Goal: Task Accomplishment & Management: Manage account settings

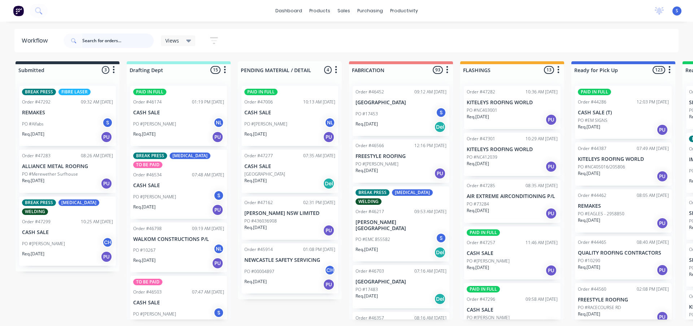
click at [105, 45] on input "text" at bounding box center [117, 41] width 71 height 14
paste input "3007264"
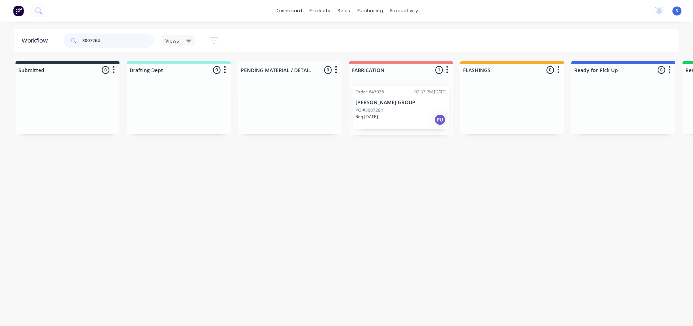
type input "3007264"
click at [397, 112] on div "PO #3007264" at bounding box center [400, 110] width 91 height 6
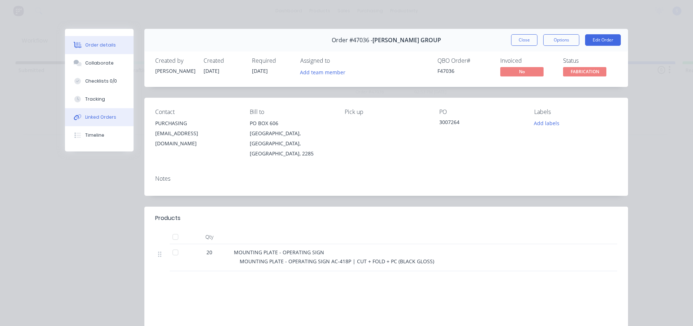
click at [96, 115] on div "Linked Orders" at bounding box center [100, 117] width 31 height 6
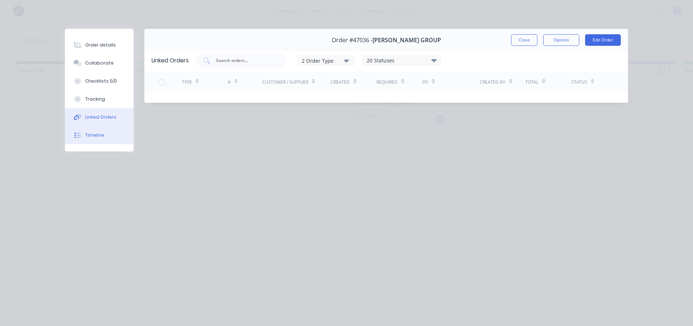
click at [94, 136] on div "Timeline" at bounding box center [94, 135] width 19 height 6
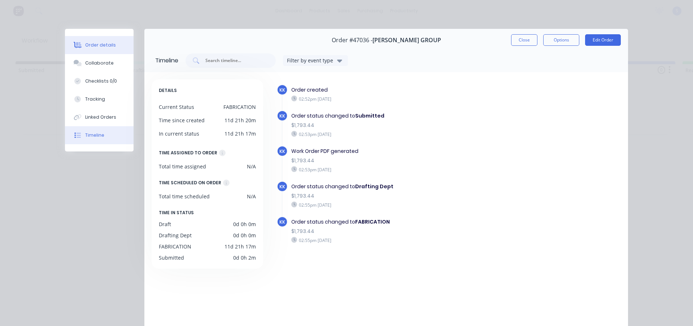
click at [97, 50] on button "Order details" at bounding box center [99, 45] width 69 height 18
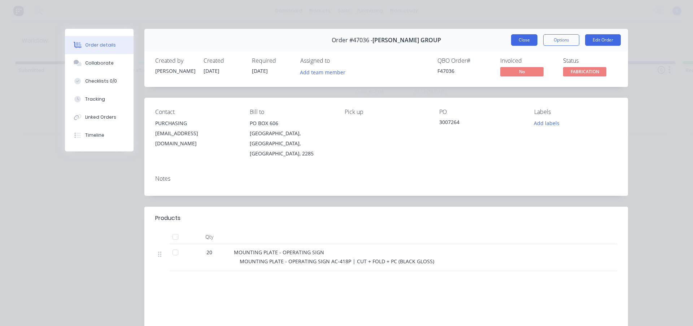
click at [521, 43] on button "Close" at bounding box center [524, 40] width 26 height 12
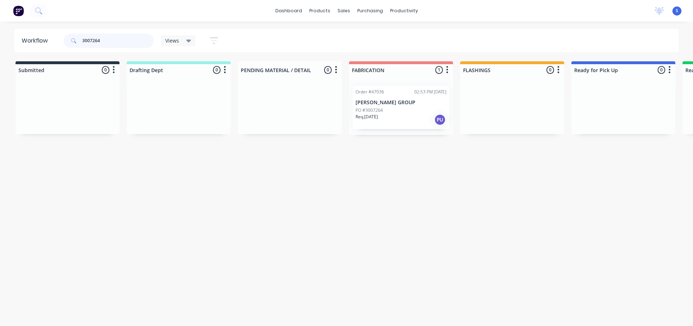
drag, startPoint x: 115, startPoint y: 42, endPoint x: 39, endPoint y: 32, distance: 76.7
click at [39, 32] on header "Workflow 3007264 Views Save new view None (Default) edit Nilesh edit Production…" at bounding box center [346, 40] width 664 height 23
click at [366, 35] on div "Sales Orders" at bounding box center [370, 34] width 30 height 6
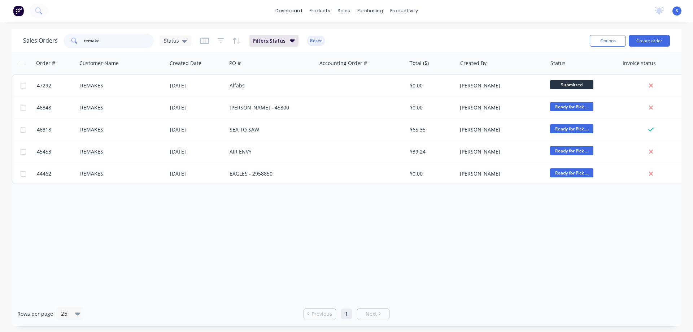
drag, startPoint x: 109, startPoint y: 43, endPoint x: 70, endPoint y: 49, distance: 39.1
click at [74, 47] on div "remake" at bounding box center [109, 41] width 90 height 14
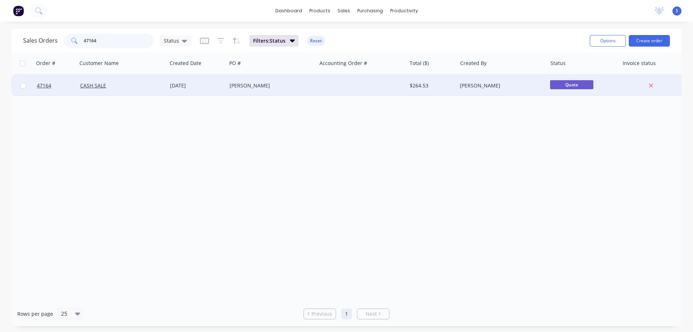
type input "47164"
click at [246, 88] on div "[PERSON_NAME]" at bounding box center [269, 85] width 80 height 7
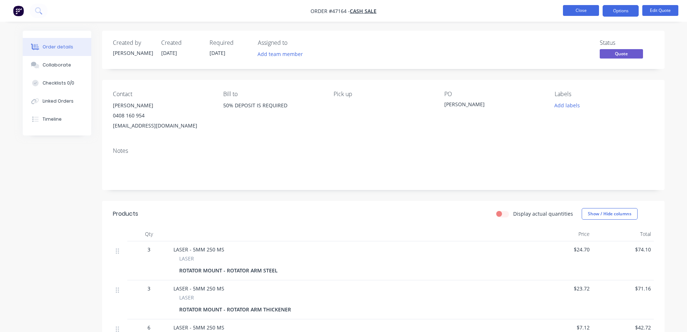
click at [573, 13] on button "Close" at bounding box center [581, 10] width 36 height 11
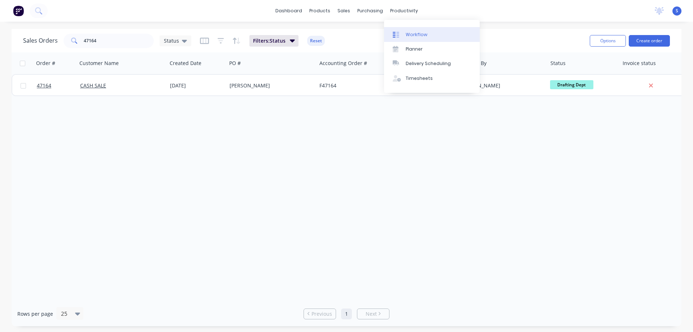
click at [412, 36] on div "Workflow" at bounding box center [417, 34] width 22 height 6
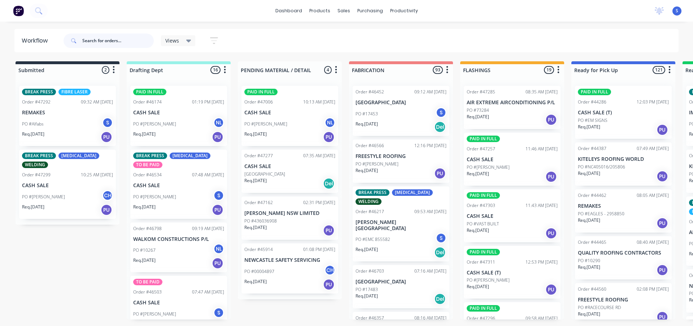
click at [110, 38] on input "text" at bounding box center [117, 41] width 71 height 14
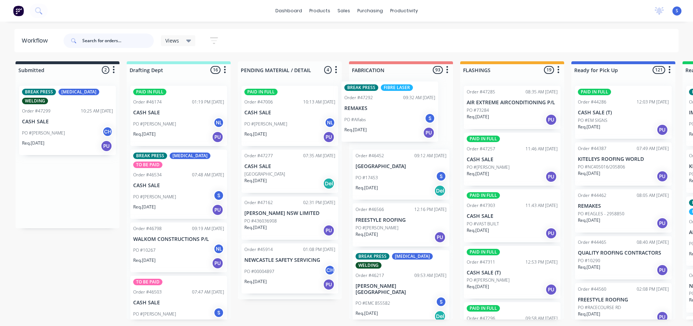
drag, startPoint x: 62, startPoint y: 128, endPoint x: 392, endPoint y: 128, distance: 330.1
click at [392, 128] on div "Submitted 2 Sort By Created date Required date Order number Customer name Most …" at bounding box center [596, 190] width 1203 height 258
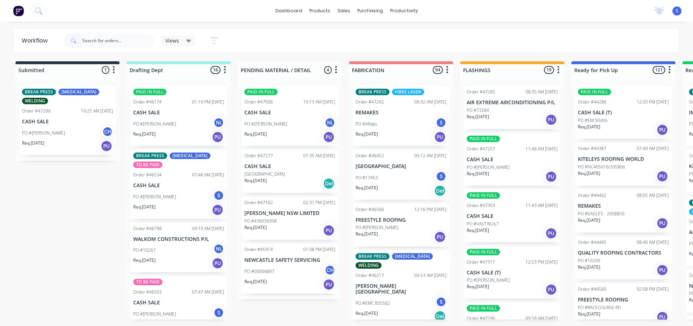
click at [60, 130] on p "PO #[PERSON_NAME]" at bounding box center [43, 133] width 43 height 6
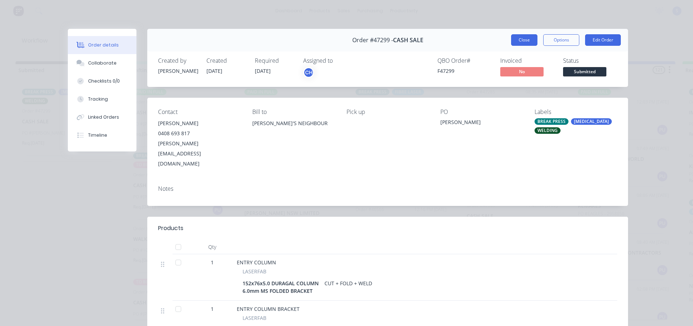
click at [532, 40] on button "Close" at bounding box center [524, 40] width 26 height 12
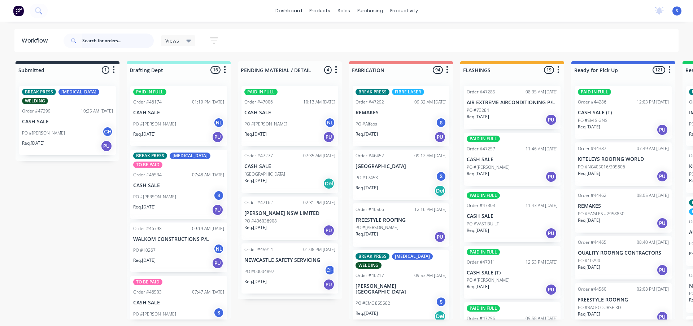
click at [105, 40] on input "text" at bounding box center [117, 41] width 71 height 14
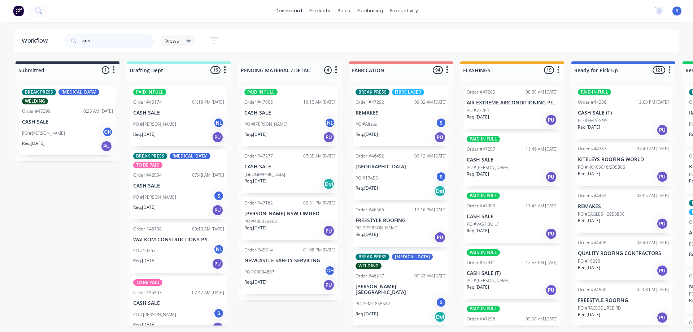
type input "aus"
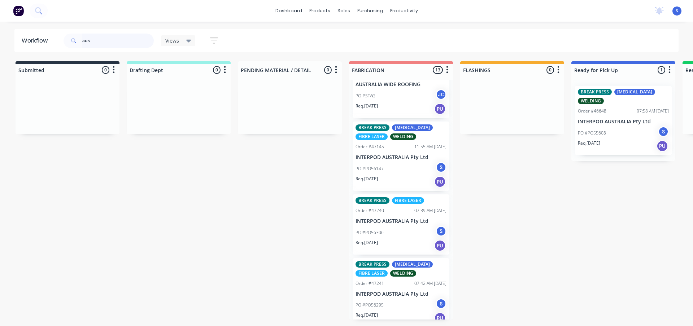
scroll to position [646, 0]
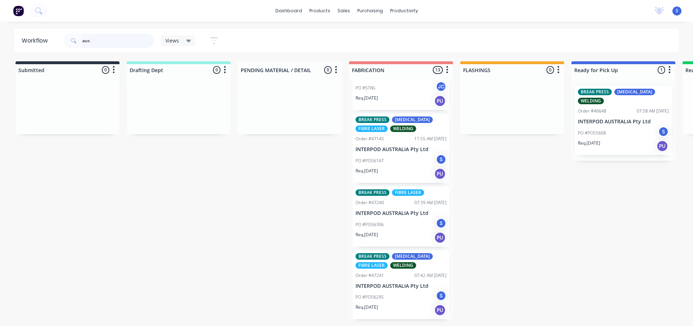
click at [109, 40] on input "aus" at bounding box center [117, 41] width 71 height 14
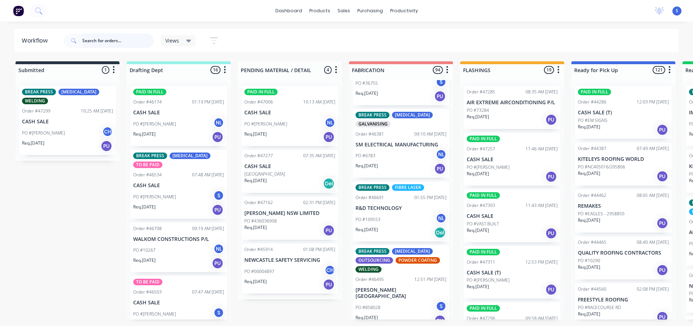
scroll to position [2093, 0]
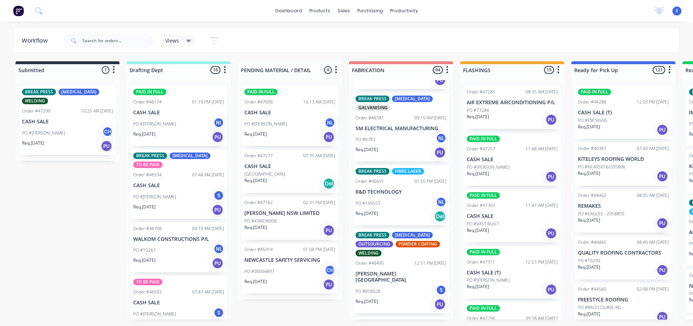
click at [283, 44] on div "Views Save new view None (Default) edit [PERSON_NAME] edit Production edit Stua…" at bounding box center [370, 41] width 617 height 22
click at [108, 42] on input "text" at bounding box center [117, 41] width 71 height 14
click at [102, 41] on input "text" at bounding box center [117, 41] width 71 height 14
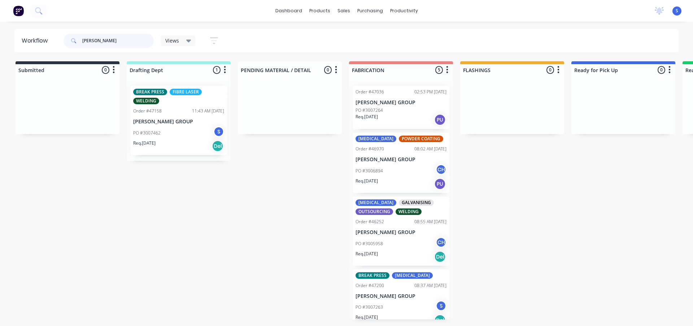
type input "[PERSON_NAME]"
click at [171, 132] on div "PO #3007462 S" at bounding box center [178, 133] width 91 height 14
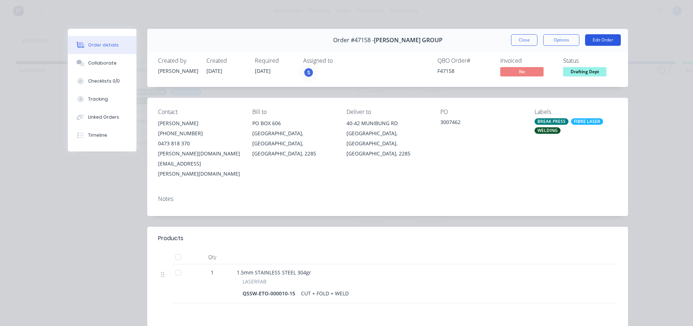
click at [594, 41] on button "Edit Order" at bounding box center [603, 40] width 36 height 12
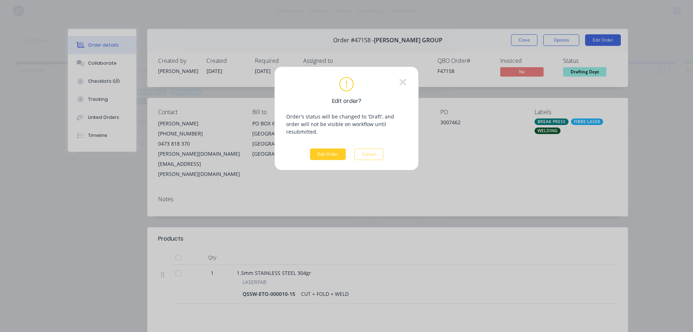
click at [345, 148] on button "Edit Order" at bounding box center [328, 154] width 36 height 12
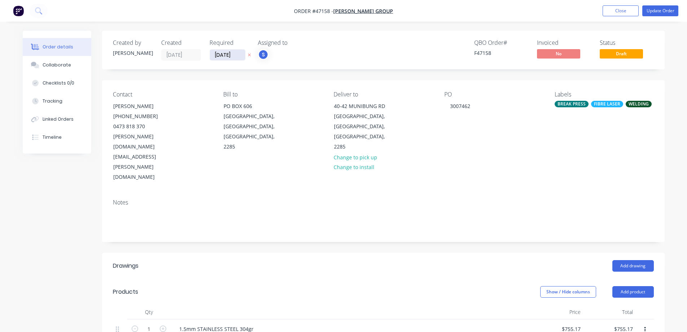
click at [232, 54] on input "[DATE]" at bounding box center [227, 54] width 35 height 11
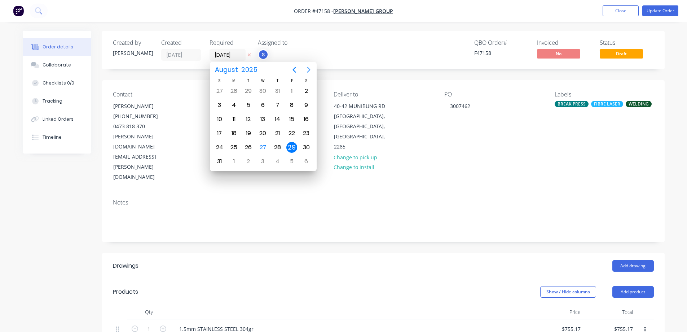
click at [307, 70] on icon "Next page" at bounding box center [309, 69] width 9 height 9
click at [261, 102] on div "10" at bounding box center [263, 105] width 11 height 11
type input "[DATE]"
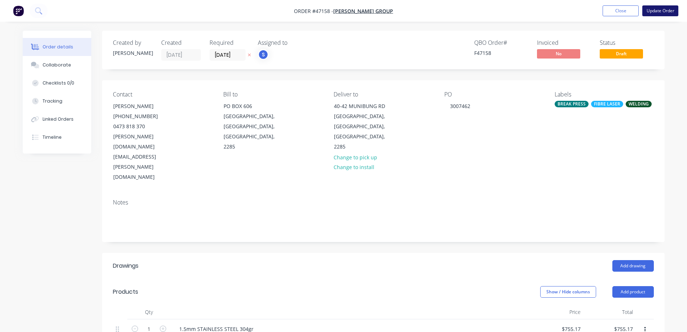
click at [660, 13] on button "Update Order" at bounding box center [661, 10] width 36 height 11
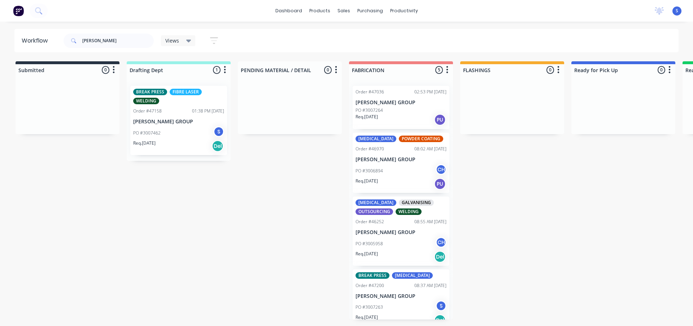
click at [192, 131] on div "PO #3007462 S" at bounding box center [178, 133] width 91 height 14
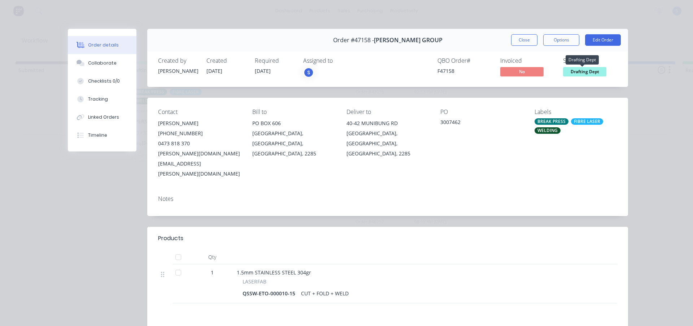
click at [576, 69] on span "Drafting Dept" at bounding box center [584, 71] width 43 height 9
click at [564, 43] on button "Options" at bounding box center [561, 40] width 36 height 12
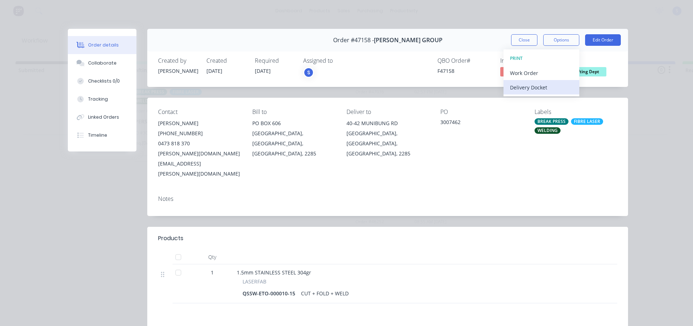
click at [530, 88] on div "Delivery Docket" at bounding box center [541, 87] width 63 height 10
click at [517, 87] on div "Standard" at bounding box center [541, 87] width 63 height 10
click at [587, 65] on div "Status Drafting Dept" at bounding box center [590, 67] width 54 height 21
click at [590, 71] on span "Drafting Dept" at bounding box center [584, 71] width 43 height 9
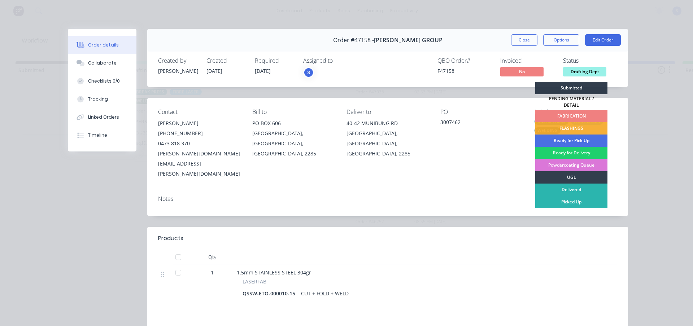
click at [559, 111] on div "FABRICATION" at bounding box center [571, 116] width 72 height 12
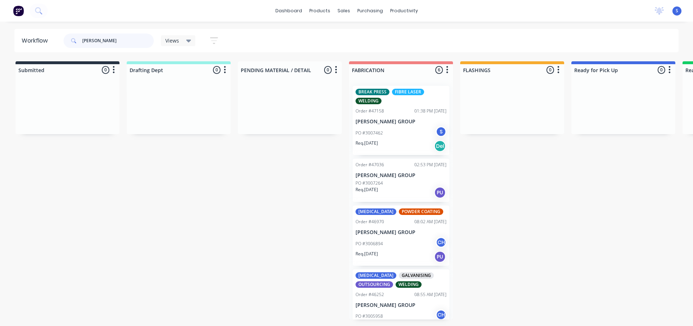
drag, startPoint x: 101, startPoint y: 39, endPoint x: 2, endPoint y: 44, distance: 99.4
click at [78, 39] on div "[PERSON_NAME]" at bounding box center [109, 41] width 90 height 14
click at [205, 24] on div "dashboard products sales purchasing productivity dashboard products Product Cat…" at bounding box center [346, 141] width 693 height 283
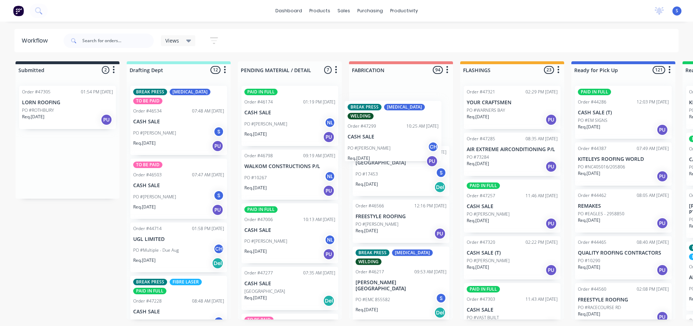
drag, startPoint x: 55, startPoint y: 175, endPoint x: 382, endPoint y: 144, distance: 328.7
click at [382, 144] on div "Submitted 2 Sort By Created date Required date Order number Customer name Most …" at bounding box center [596, 190] width 1203 height 258
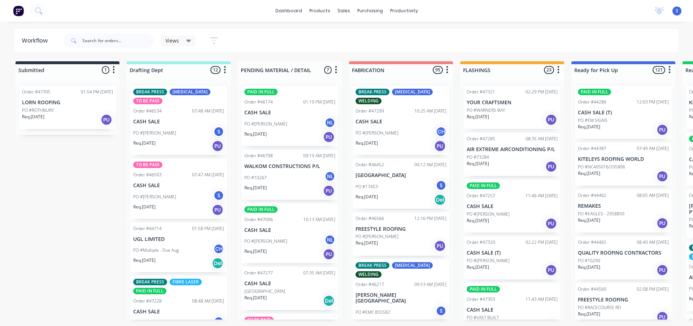
click at [65, 196] on div "Submitted 1 Sort By Created date Required date Order number Customer name Most …" at bounding box center [596, 190] width 1203 height 258
click at [115, 44] on input "text" at bounding box center [117, 41] width 71 height 14
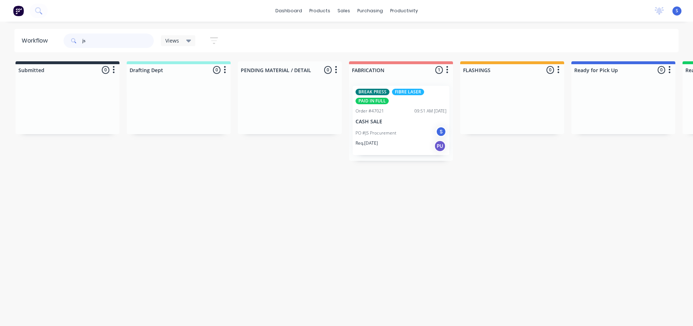
type input "js"
click at [399, 144] on div "Req. [DATE] PU" at bounding box center [400, 146] width 91 height 12
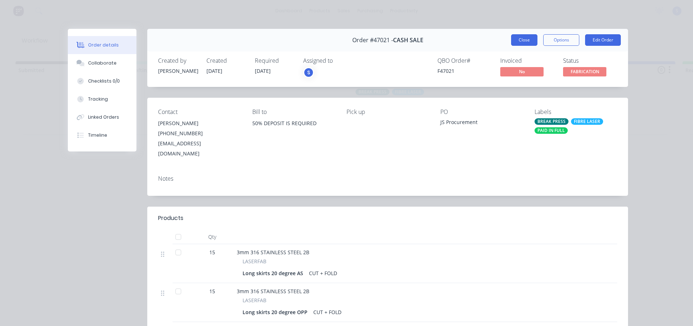
click at [526, 41] on button "Close" at bounding box center [524, 40] width 26 height 12
